Goal: Information Seeking & Learning: Learn about a topic

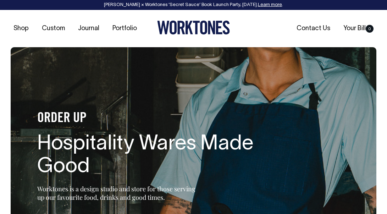
click at [274, 6] on link "Learn more" at bounding box center [270, 5] width 24 height 4
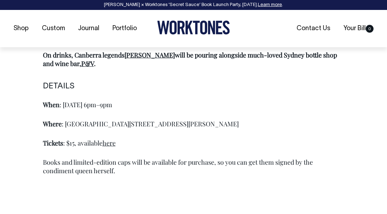
scroll to position [481, 0]
click at [113, 145] on link "here" at bounding box center [109, 142] width 13 height 9
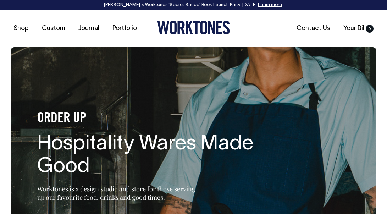
click at [270, 5] on link "Learn more" at bounding box center [270, 5] width 24 height 4
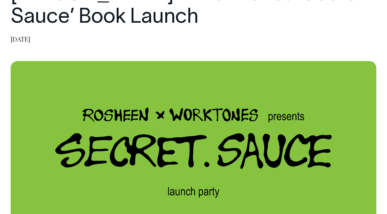
scroll to position [111, 0]
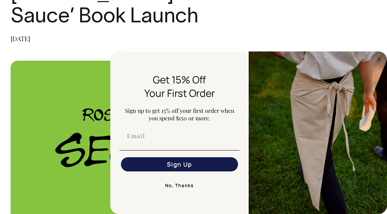
click at [273, 26] on h1 "[PERSON_NAME] × Worktones ‘Secret Sauce’ Book Launch" at bounding box center [194, 5] width 366 height 45
